Goal: Task Accomplishment & Management: Use online tool/utility

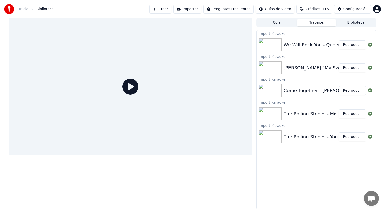
click at [355, 137] on button "Reproducir" at bounding box center [352, 136] width 28 height 9
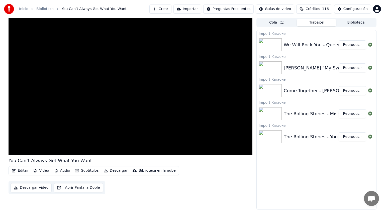
click at [31, 188] on button "Descargar video" at bounding box center [31, 187] width 41 height 9
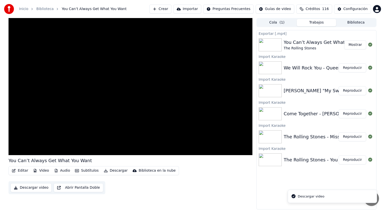
click at [357, 136] on button "Reproducir" at bounding box center [352, 136] width 28 height 9
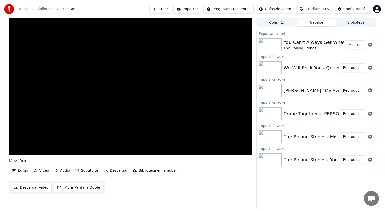
click at [34, 189] on button "Descargar video" at bounding box center [31, 187] width 41 height 9
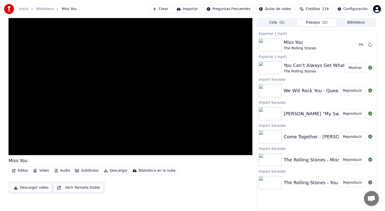
click at [358, 138] on button "Reproducir" at bounding box center [352, 136] width 28 height 9
click at [30, 188] on button "Descargar video" at bounding box center [31, 187] width 41 height 9
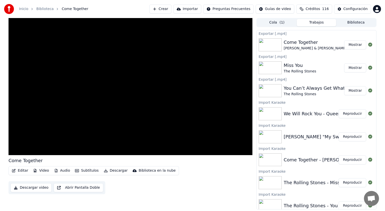
click at [347, 138] on button "Reproducir" at bounding box center [352, 136] width 28 height 9
click at [32, 189] on button "Descargar video" at bounding box center [31, 187] width 41 height 9
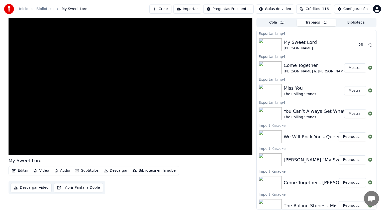
click at [349, 137] on button "Reproducir" at bounding box center [352, 136] width 28 height 9
click at [33, 190] on button "Descargar video" at bounding box center [31, 187] width 41 height 9
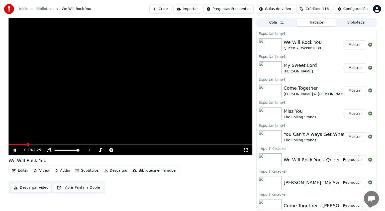
click at [352, 135] on button "Mostrar" at bounding box center [355, 136] width 22 height 9
click at [15, 150] on icon at bounding box center [19, 150] width 12 height 4
click at [199, 10] on button "Importar" at bounding box center [187, 9] width 28 height 9
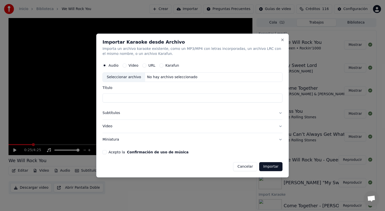
click at [143, 66] on button "URL" at bounding box center [144, 65] width 4 height 4
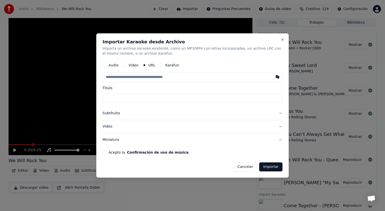
click at [137, 76] on input "text" at bounding box center [192, 77] width 180 height 10
paste input "**********"
type input "**********"
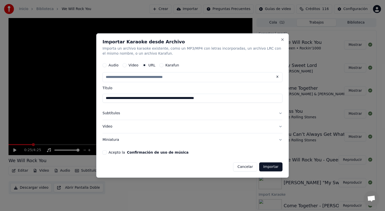
click at [105, 153] on button "Acepto la Confirmación de uso de música" at bounding box center [104, 152] width 4 height 4
click at [271, 166] on button "Importar" at bounding box center [270, 166] width 23 height 9
type input "**********"
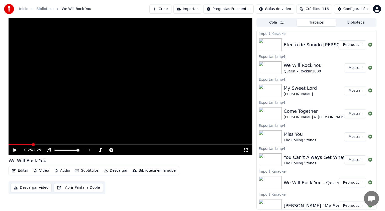
click at [347, 45] on button "Reproducir" at bounding box center [352, 44] width 28 height 9
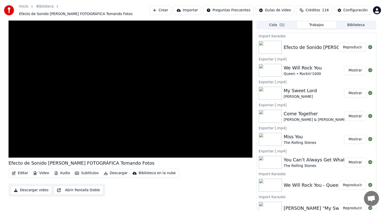
click at [31, 187] on button "Descargar video" at bounding box center [31, 190] width 41 height 9
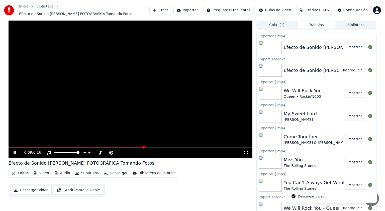
click at [352, 46] on button "Mostrar" at bounding box center [355, 47] width 22 height 9
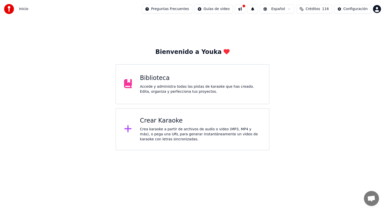
click at [184, 90] on div "Accede y administra todas las pistas de karaoke que has creado. Edita, organiza…" at bounding box center [200, 89] width 121 height 10
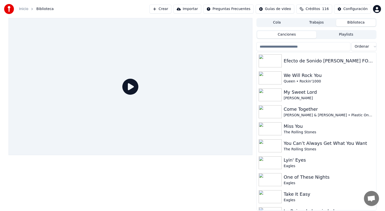
click at [198, 9] on button "Importar" at bounding box center [187, 9] width 28 height 9
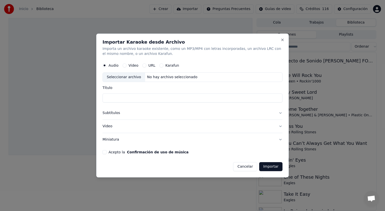
click at [144, 66] on button "URL" at bounding box center [144, 65] width 4 height 4
click at [133, 78] on input "text" at bounding box center [192, 77] width 180 height 10
paste input "**********"
type input "**********"
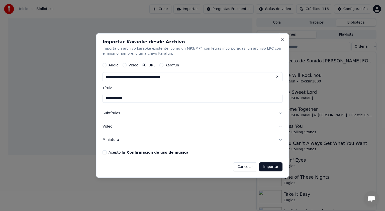
type input "**********"
click at [105, 152] on button "Acepto la Confirmación de uso de música" at bounding box center [104, 152] width 4 height 4
click at [271, 165] on button "Importar" at bounding box center [270, 166] width 23 height 9
type input "**********"
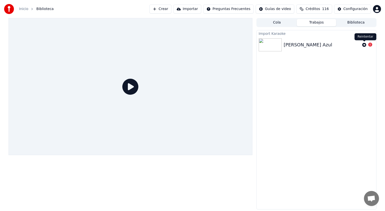
click at [362, 43] on div at bounding box center [367, 45] width 14 height 6
click at [364, 45] on icon at bounding box center [364, 45] width 4 height 4
click at [364, 44] on icon at bounding box center [364, 45] width 4 height 4
